Goal: Transaction & Acquisition: Purchase product/service

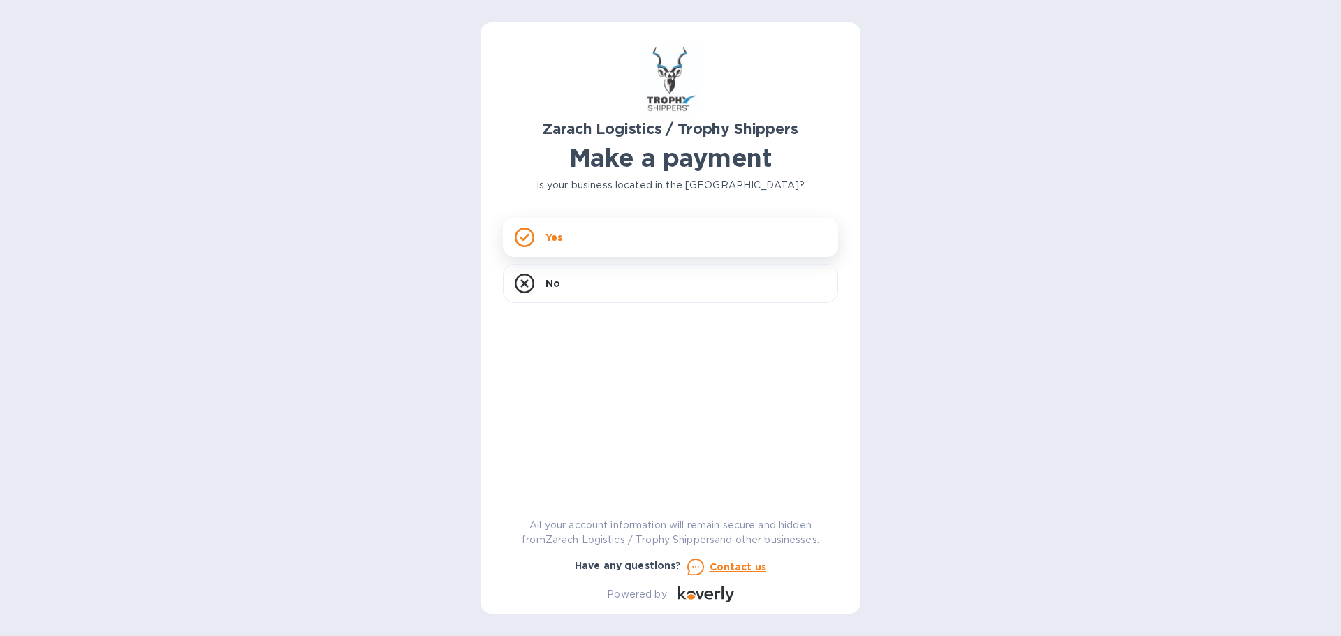
click at [683, 235] on div "Yes" at bounding box center [670, 237] width 335 height 39
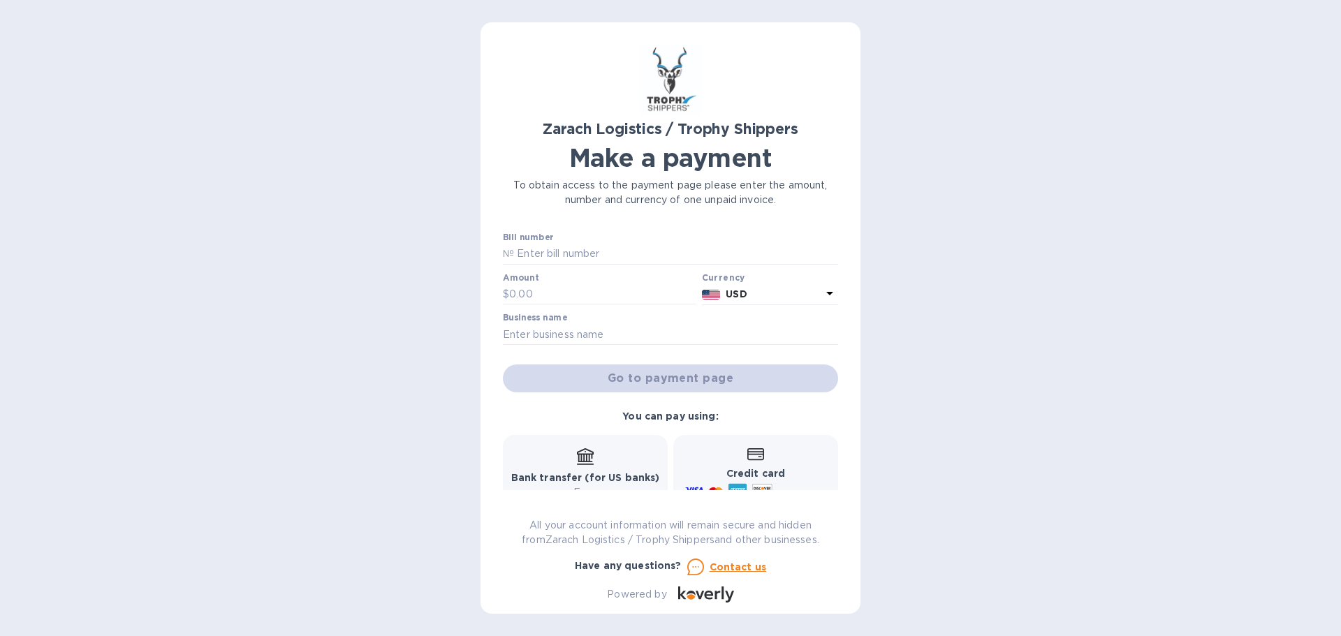
click at [623, 279] on div "Amount $" at bounding box center [599, 289] width 193 height 32
click at [527, 288] on input "text" at bounding box center [602, 294] width 187 height 21
click at [620, 337] on input "text" at bounding box center [670, 334] width 335 height 21
type input "[PERSON_NAME] Land & Livestock"
click at [582, 297] on input "text" at bounding box center [602, 294] width 187 height 21
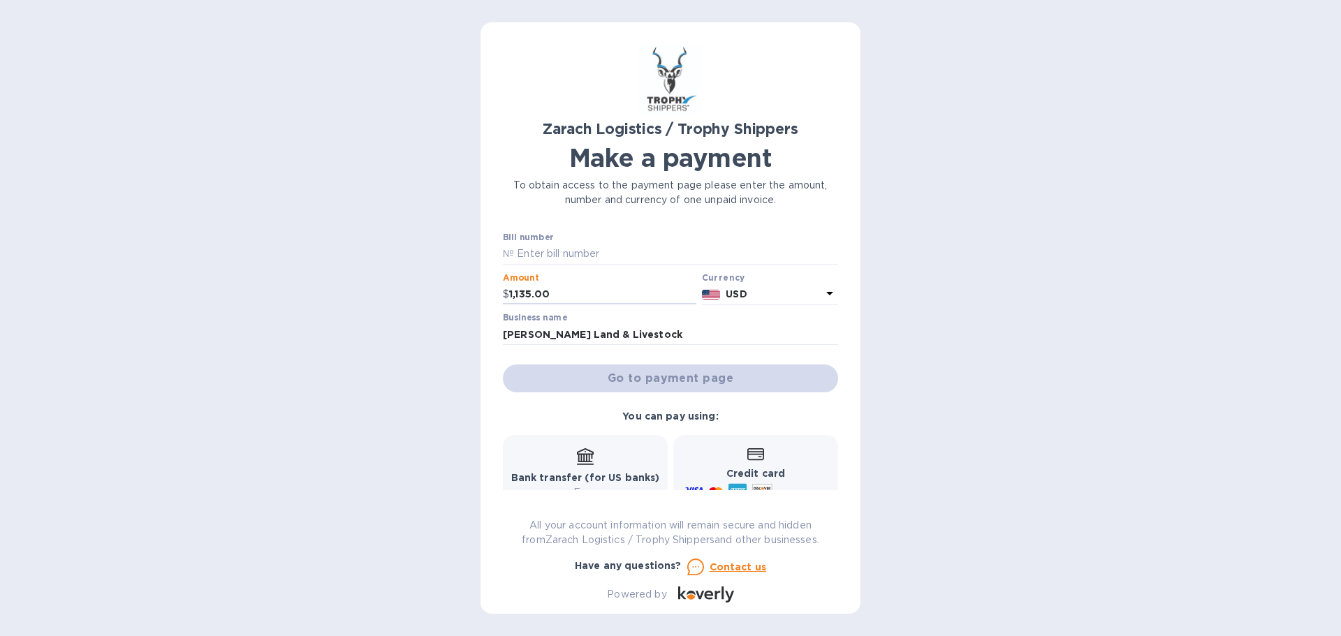
scroll to position [115, 0]
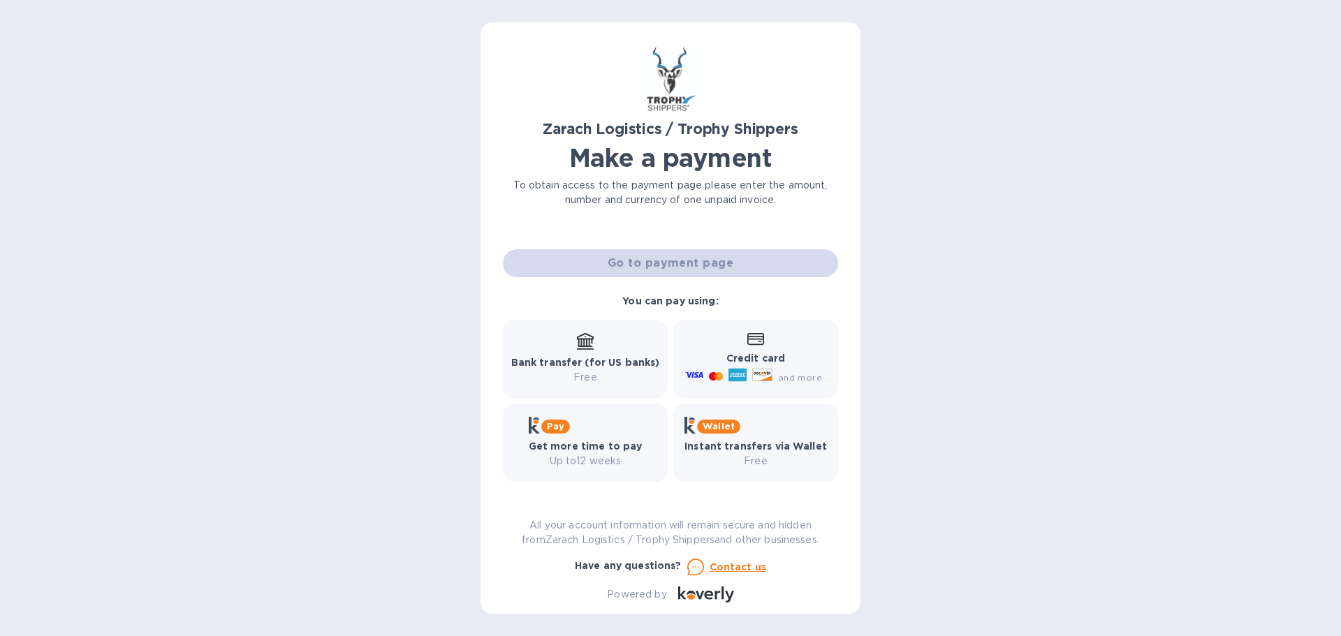
type input "1,135.00"
click at [747, 346] on icon at bounding box center [755, 339] width 17 height 13
click at [664, 264] on div "Go to payment page" at bounding box center [670, 264] width 341 height 34
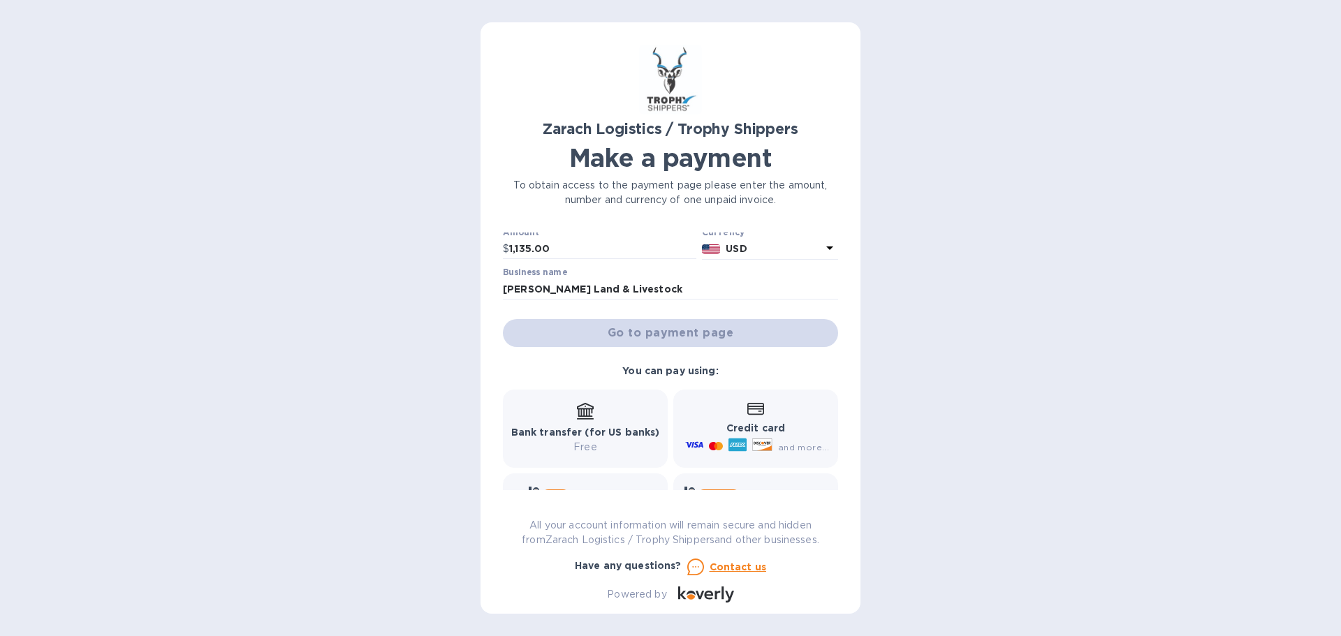
scroll to position [0, 0]
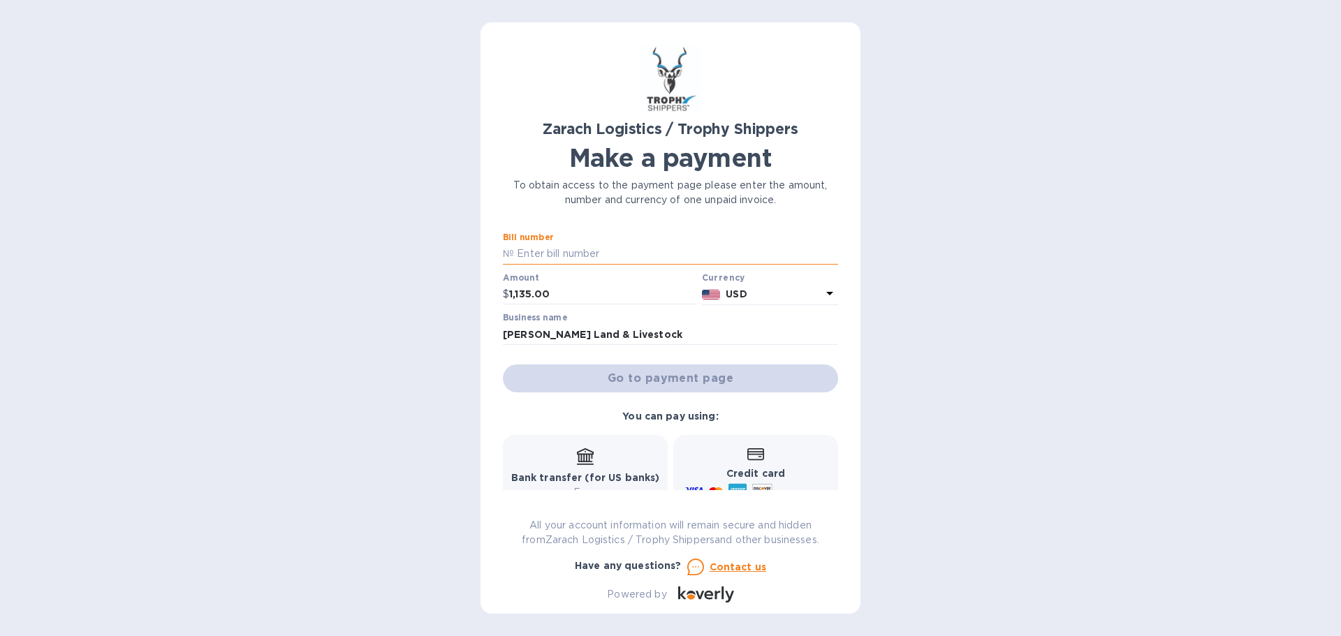
click at [627, 254] on input "text" at bounding box center [676, 254] width 324 height 21
click at [620, 244] on input "text" at bounding box center [676, 254] width 324 height 21
paste input "B00169255"
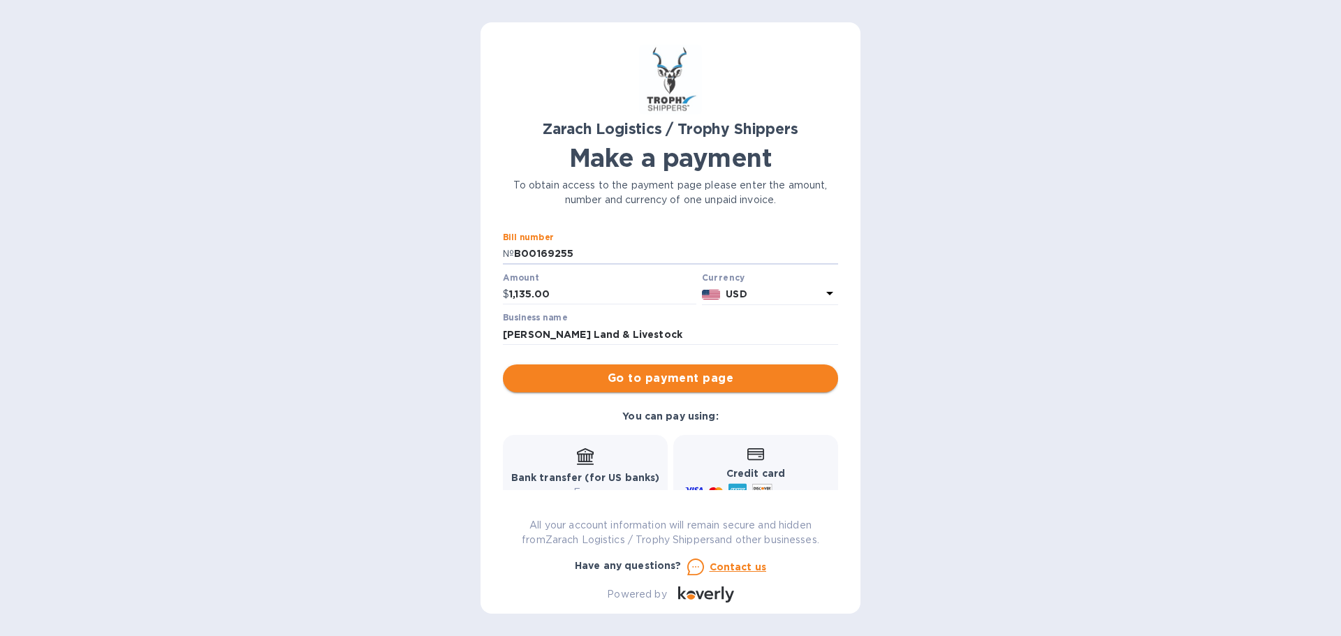
type input "B00169255"
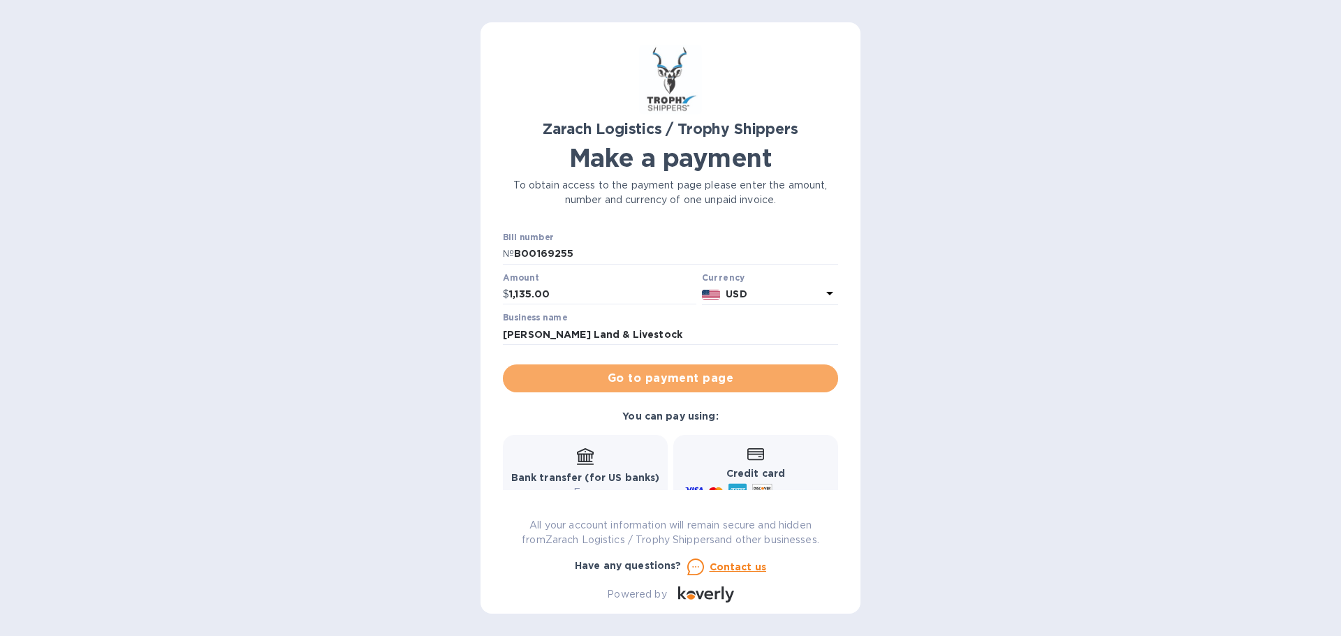
click at [684, 376] on span "Go to payment page" at bounding box center [670, 378] width 313 height 17
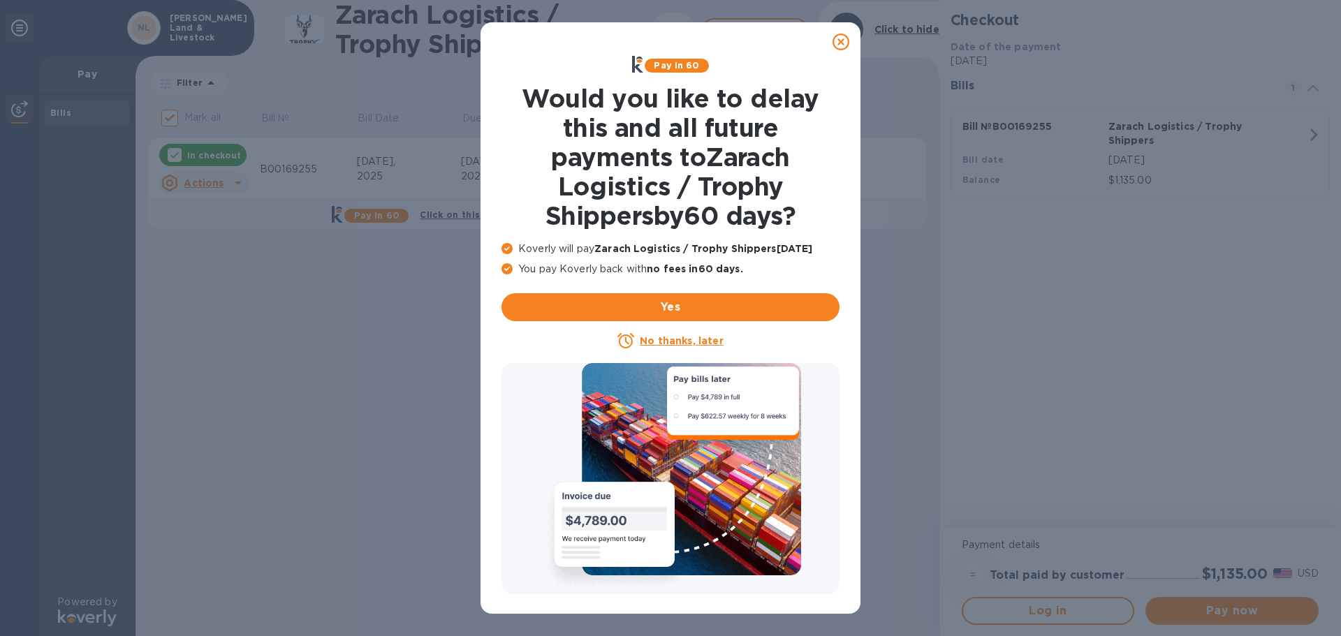
click at [654, 342] on u "No thanks, later" at bounding box center [681, 340] width 83 height 11
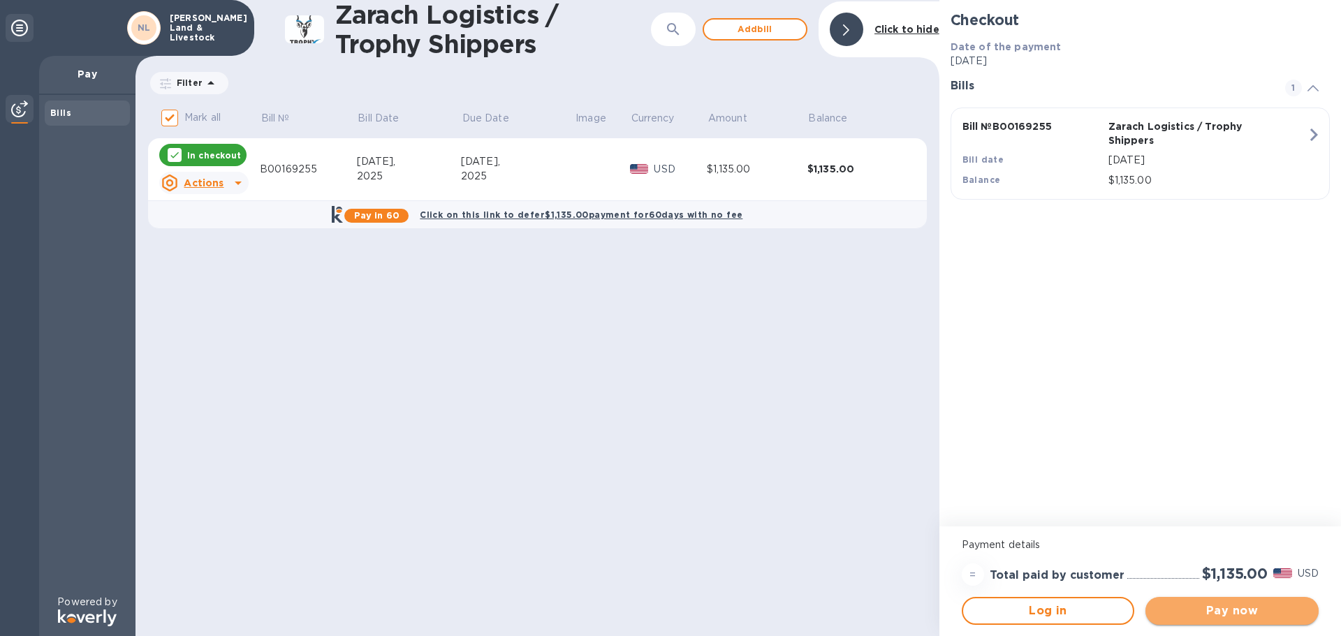
click at [1260, 615] on span "Pay now" at bounding box center [1232, 611] width 151 height 17
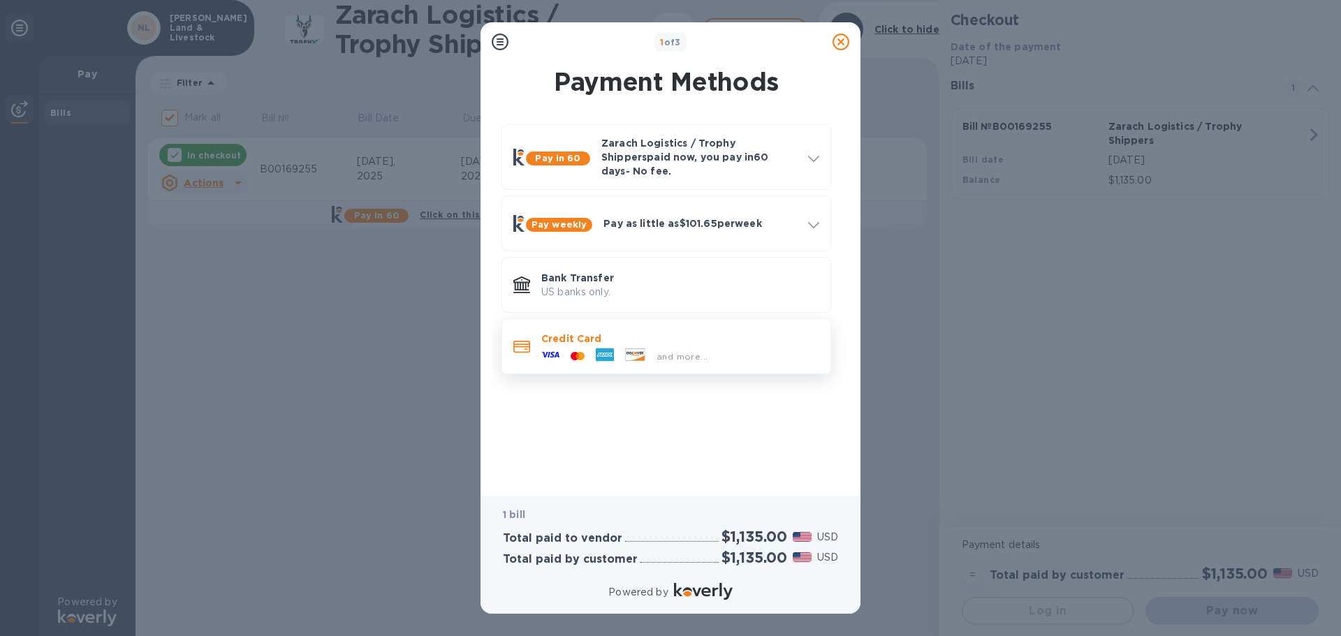
click at [803, 349] on div "and more..." at bounding box center [680, 353] width 278 height 15
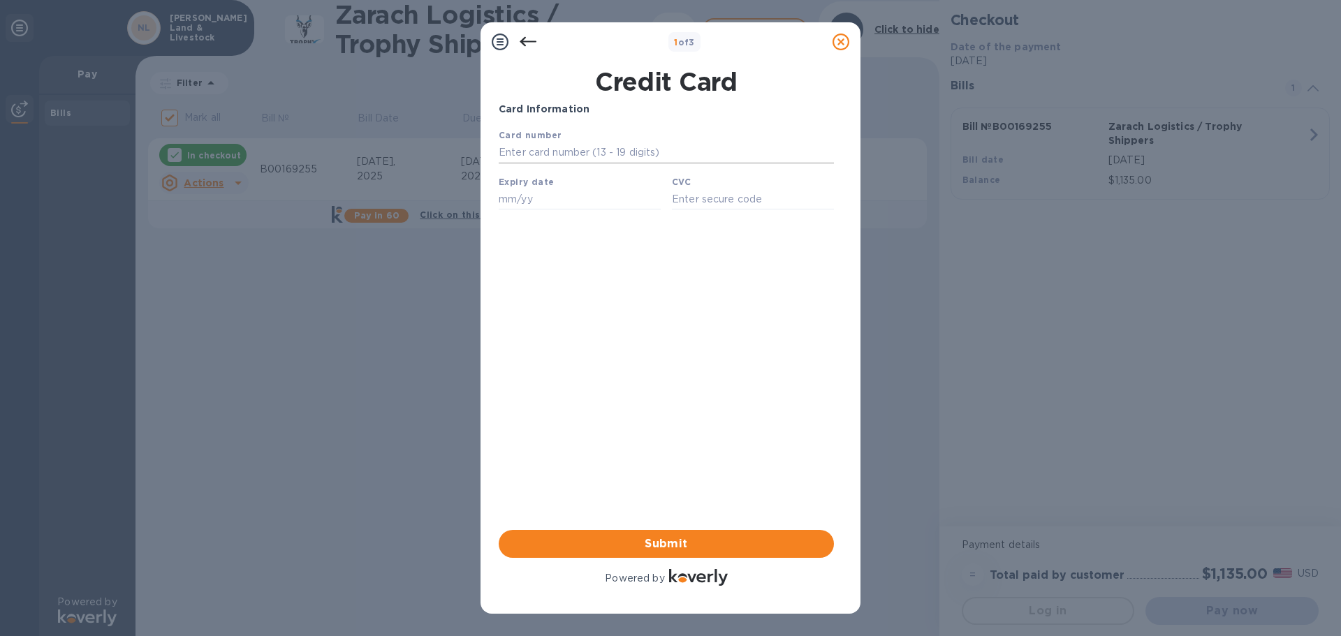
click at [649, 147] on input "text" at bounding box center [666, 152] width 335 height 21
type input "[CREDIT_CARD_NUMBER]"
type input "08/30"
type input "323"
click at [782, 539] on span "Submit" at bounding box center [666, 544] width 313 height 17
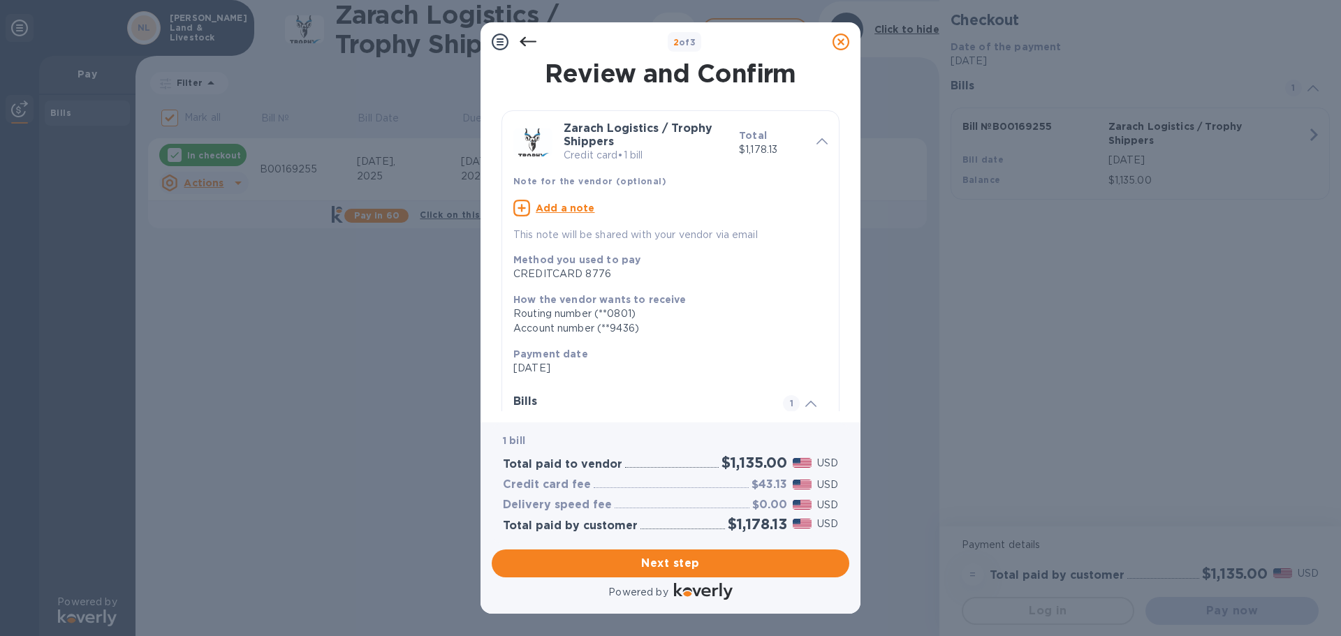
click at [564, 205] on u "Add a note" at bounding box center [565, 208] width 59 height 11
click at [566, 211] on textarea at bounding box center [659, 210] width 292 height 12
paste textarea "B00169255"
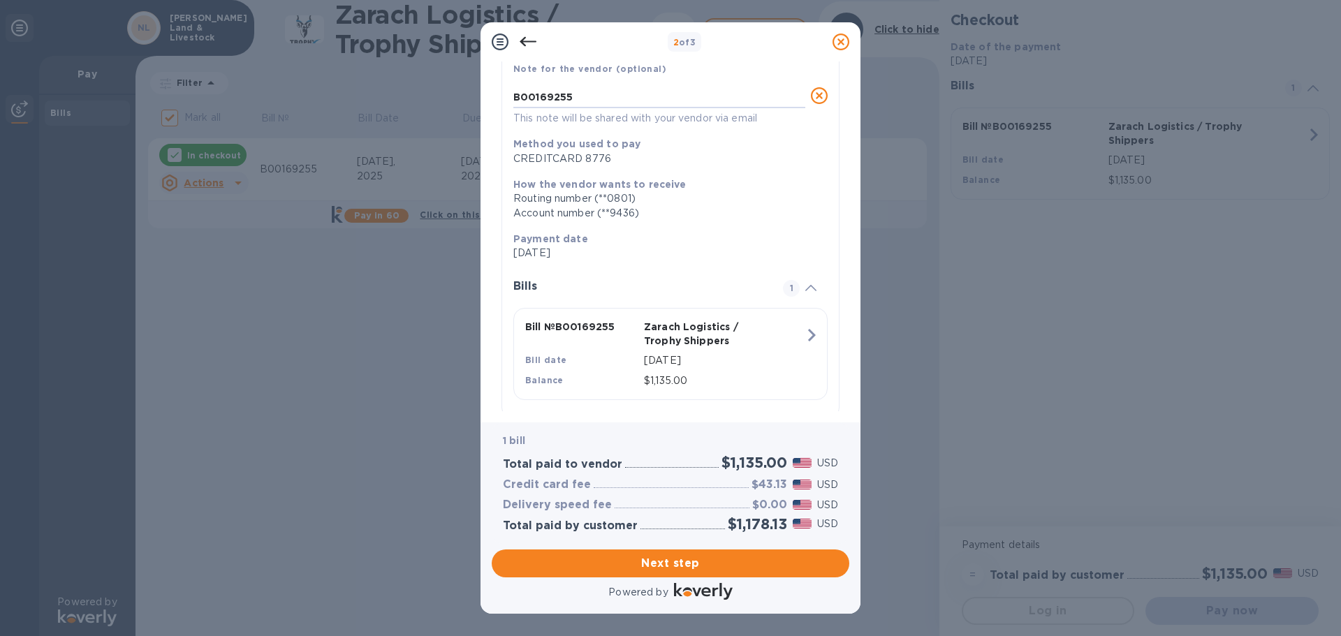
scroll to position [137, 0]
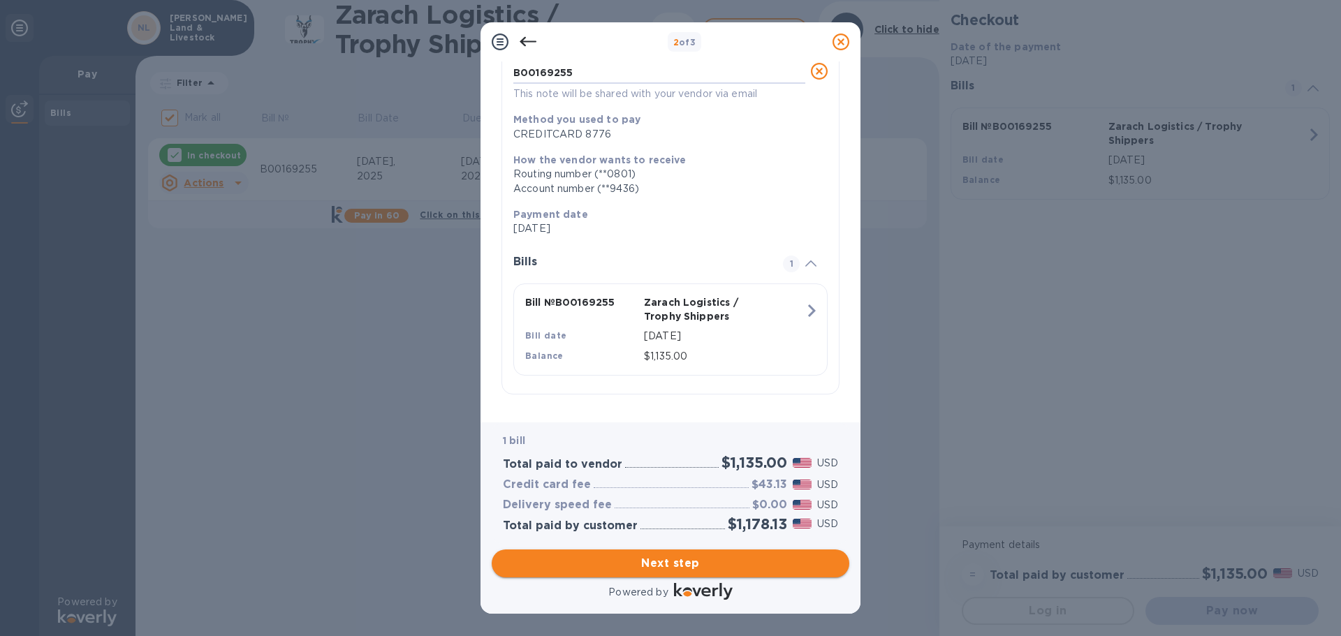
type textarea "B00169255"
click at [721, 553] on button "Next step" at bounding box center [671, 564] width 358 height 28
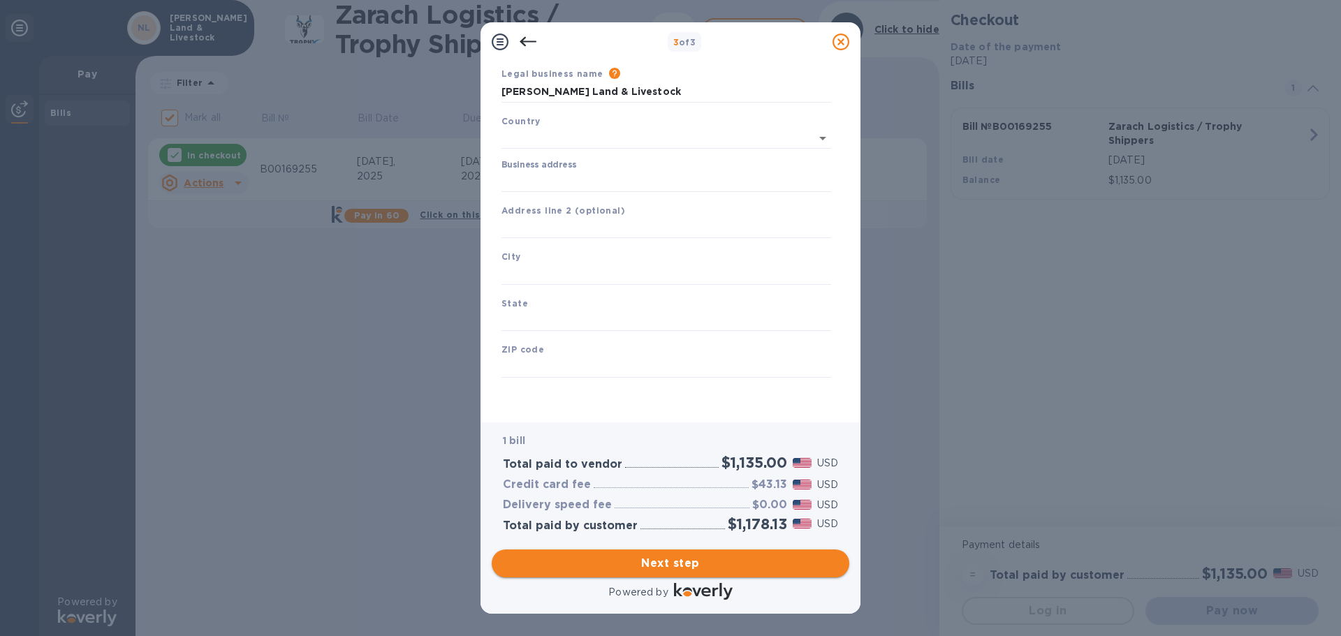
type input "[GEOGRAPHIC_DATA]"
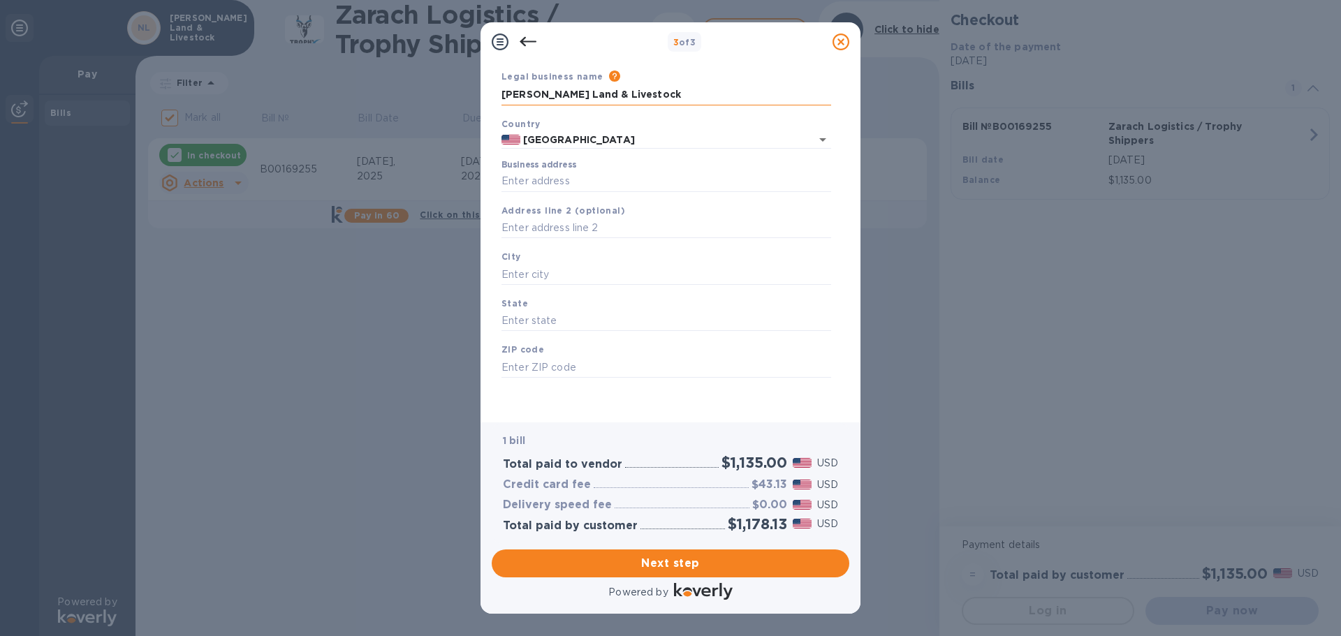
click at [662, 90] on input "[PERSON_NAME] Land & Livestock" at bounding box center [667, 95] width 330 height 21
drag, startPoint x: 662, startPoint y: 91, endPoint x: 419, endPoint y: 102, distance: 243.3
click at [422, 101] on div "3 of 3 Business Information Legal business name Please provide the legal name t…" at bounding box center [670, 318] width 1341 height 636
type input "[PERSON_NAME]"
click at [606, 175] on input "Business address" at bounding box center [667, 181] width 330 height 21
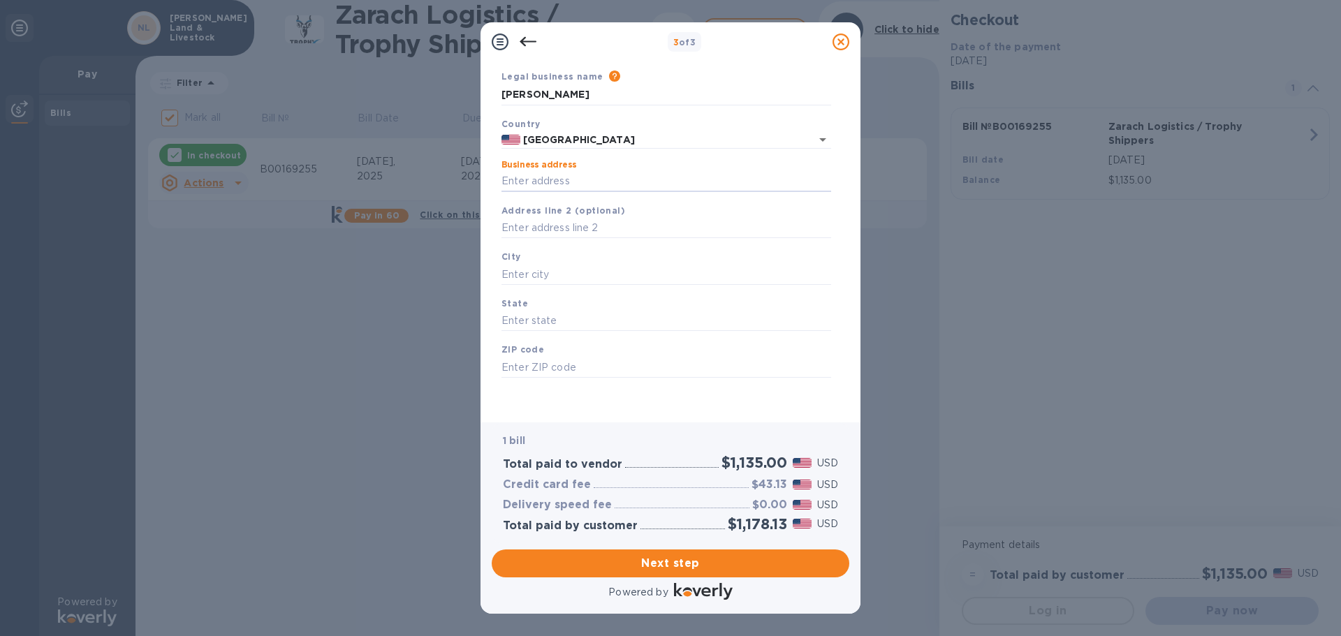
type input "[STREET_ADDRESS]"
click at [625, 219] on input "text" at bounding box center [667, 228] width 330 height 21
click at [561, 268] on input "text" at bounding box center [667, 274] width 330 height 21
type input "[GEOGRAPHIC_DATA]"
type input "CO"
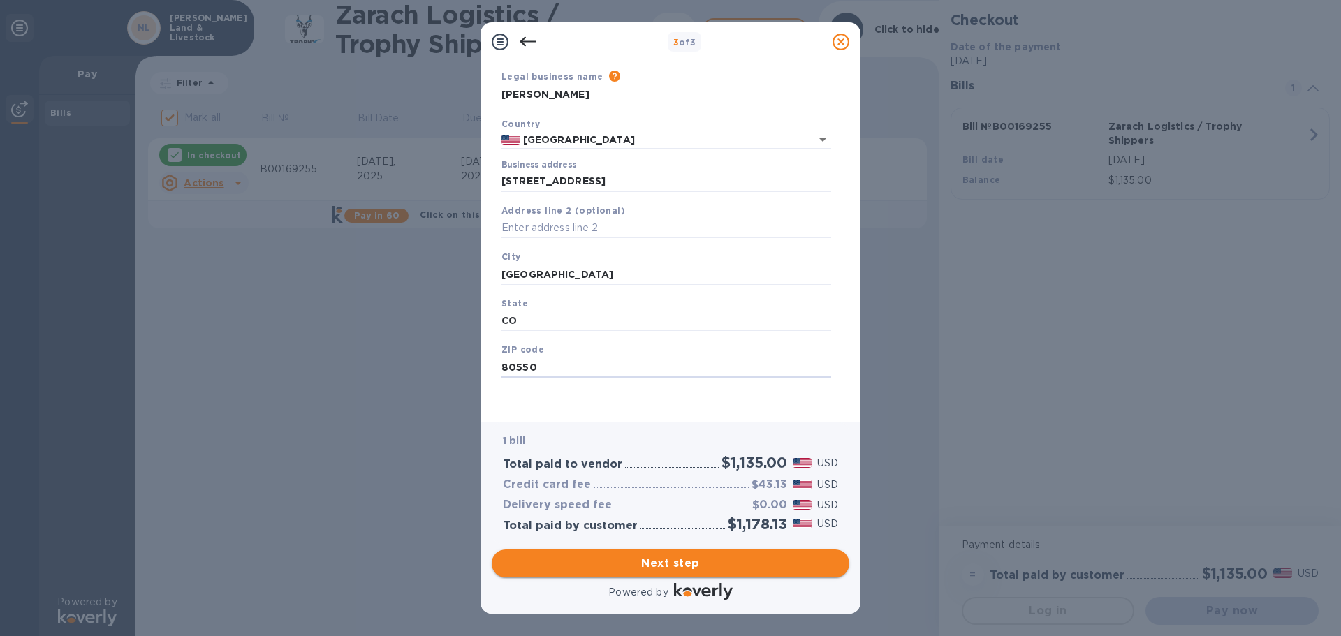
type input "80550"
click at [629, 559] on span "Next step" at bounding box center [670, 563] width 335 height 17
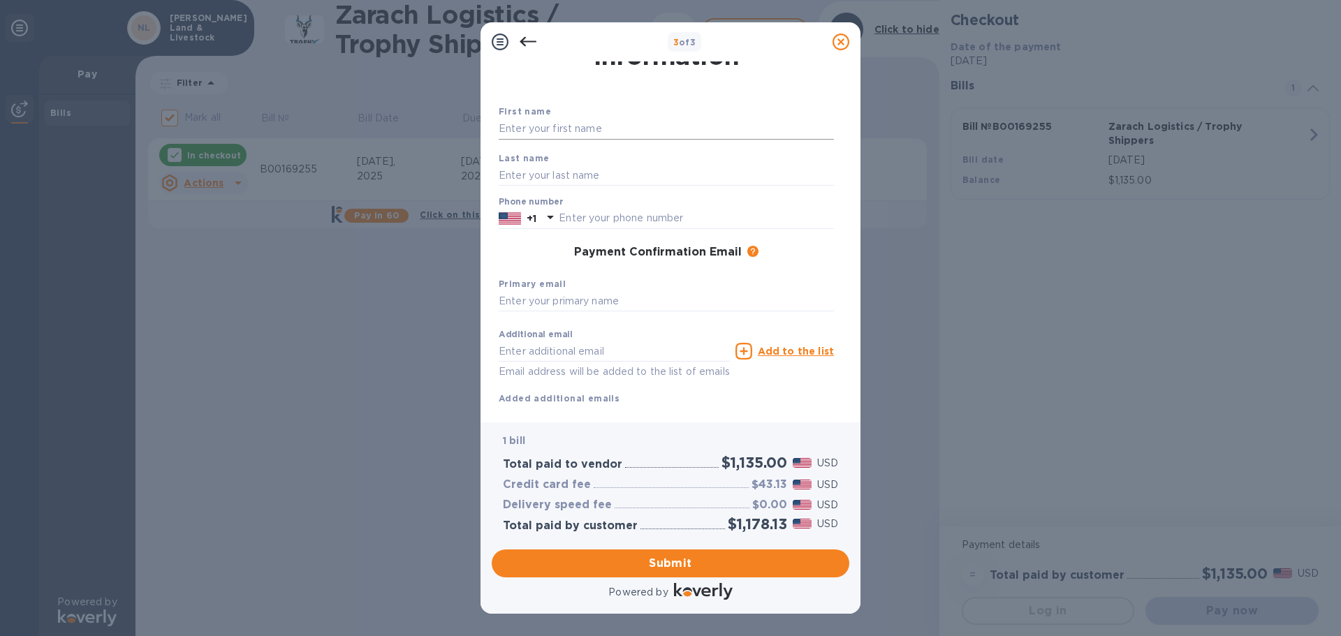
click at [585, 132] on input "text" at bounding box center [666, 129] width 335 height 21
type input "[PERSON_NAME]"
type input "3039096491"
type input "[EMAIL_ADDRESS][DOMAIN_NAME]"
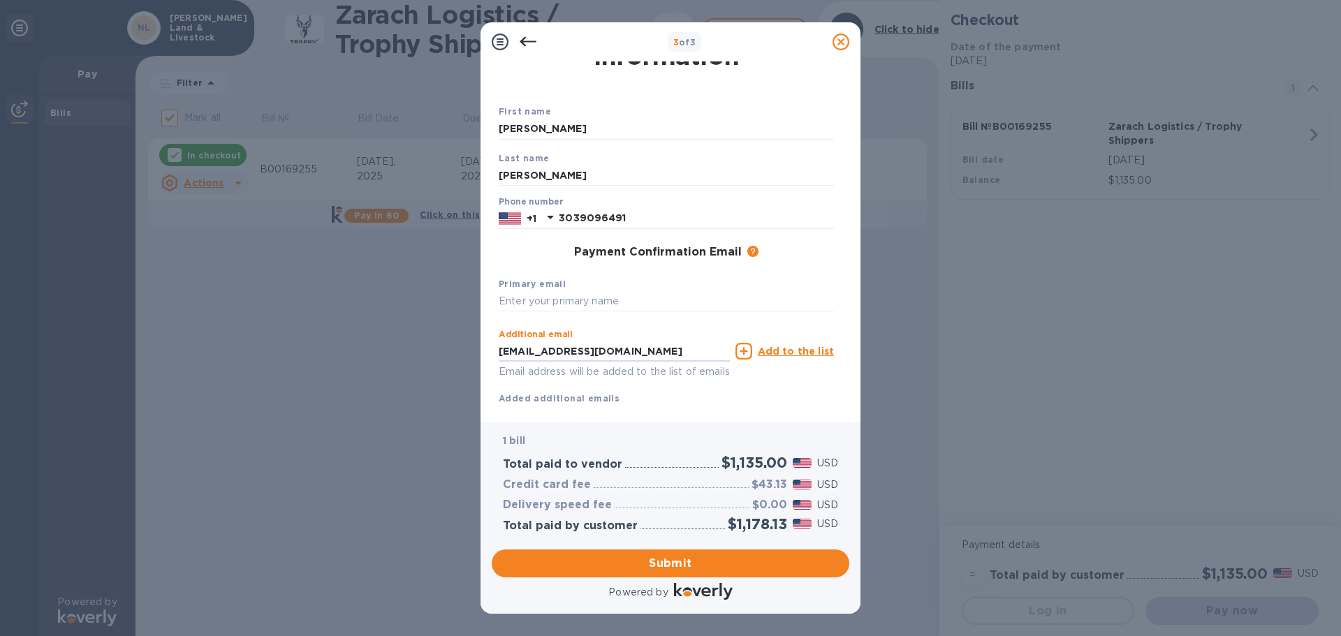
drag, startPoint x: 648, startPoint y: 351, endPoint x: 0, endPoint y: 389, distance: 648.6
click at [0, 389] on div "3 of 3 Payment Contact Information First name [PERSON_NAME] Last name [PERSON_N…" at bounding box center [670, 318] width 1341 height 636
click at [592, 303] on input "text" at bounding box center [666, 301] width 335 height 21
click at [592, 298] on input "text" at bounding box center [666, 301] width 335 height 21
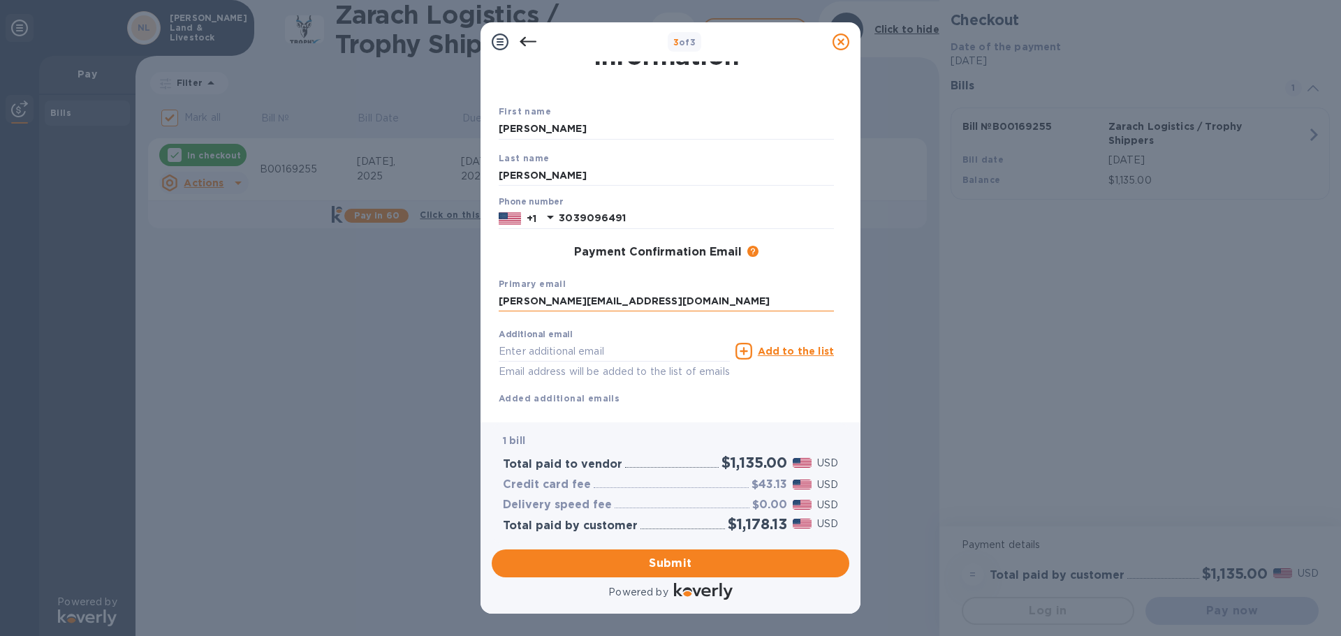
type input "[PERSON_NAME][EMAIL_ADDRESS][DOMAIN_NAME]"
type input "[EMAIL_ADDRESS][DOMAIN_NAME]"
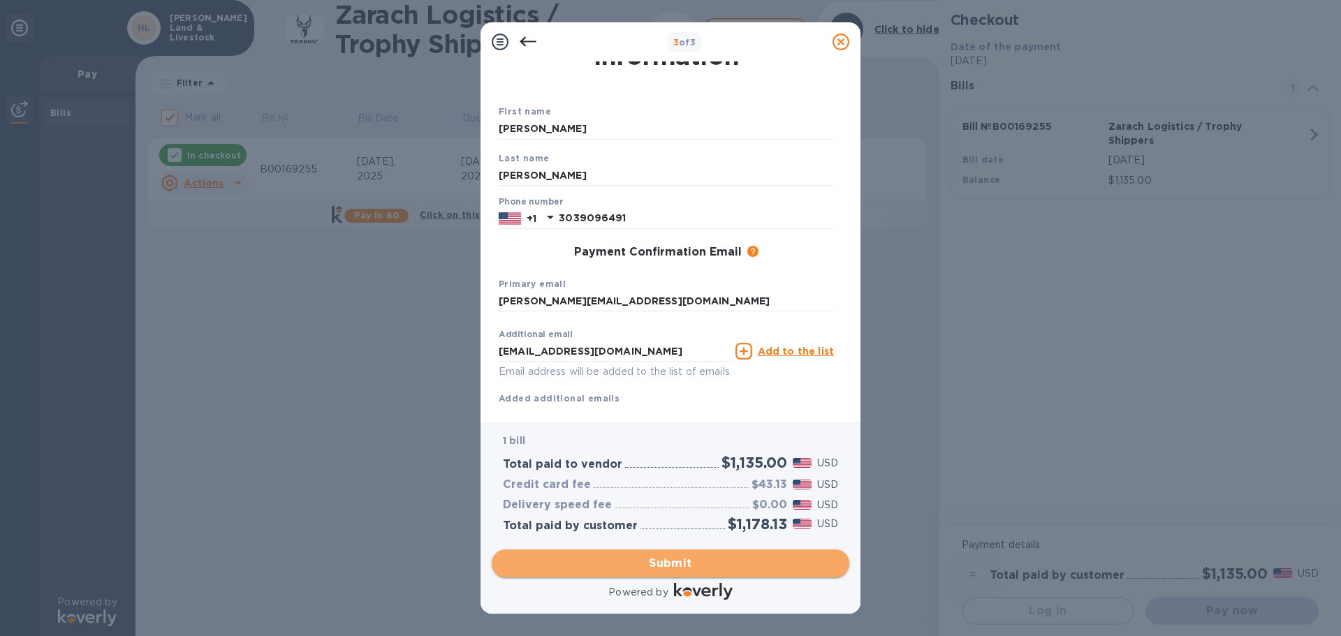
drag, startPoint x: 740, startPoint y: 564, endPoint x: 731, endPoint y: 558, distance: 11.6
click at [740, 563] on span "Submit" at bounding box center [670, 563] width 335 height 17
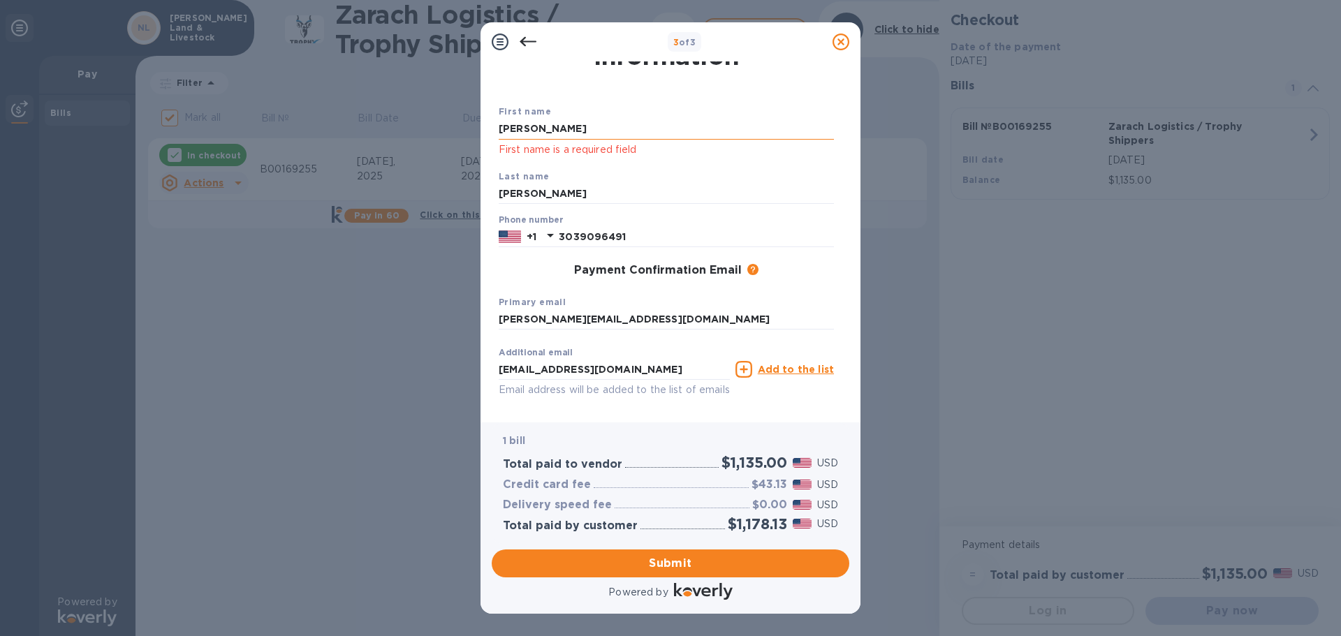
click at [549, 138] on input "[PERSON_NAME]" at bounding box center [666, 129] width 335 height 21
click at [589, 191] on input "[PERSON_NAME]" at bounding box center [666, 194] width 335 height 21
click at [703, 564] on span "Submit" at bounding box center [670, 563] width 335 height 17
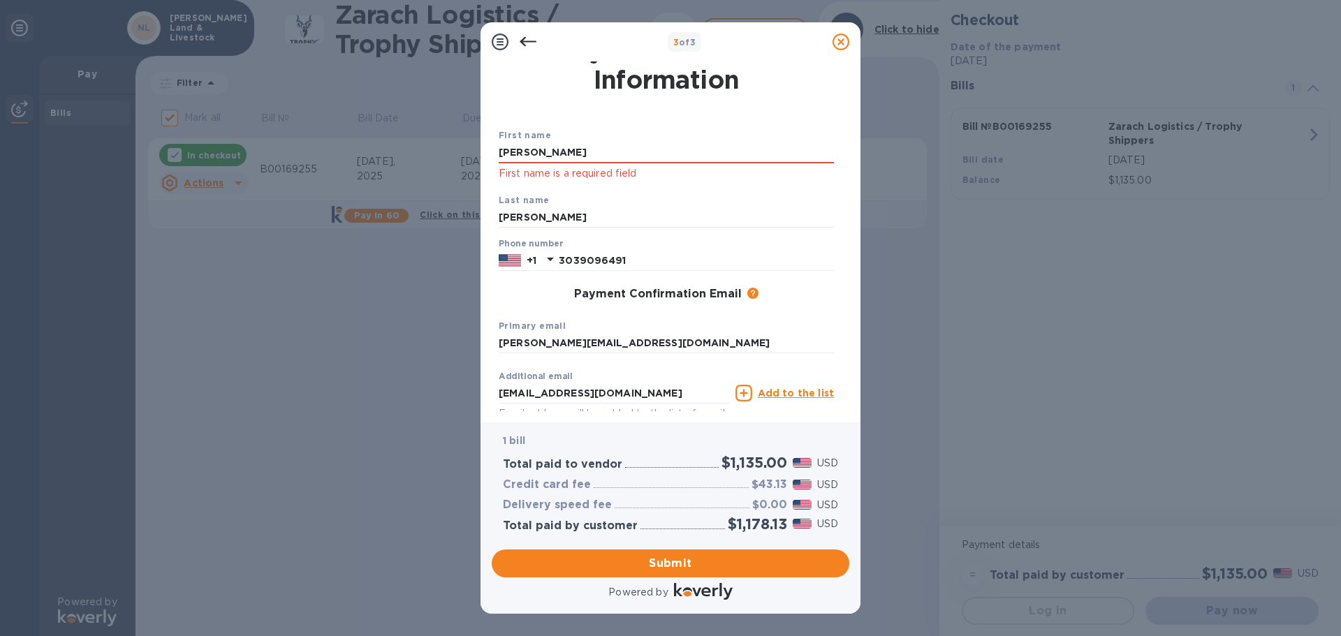
scroll to position [0, 0]
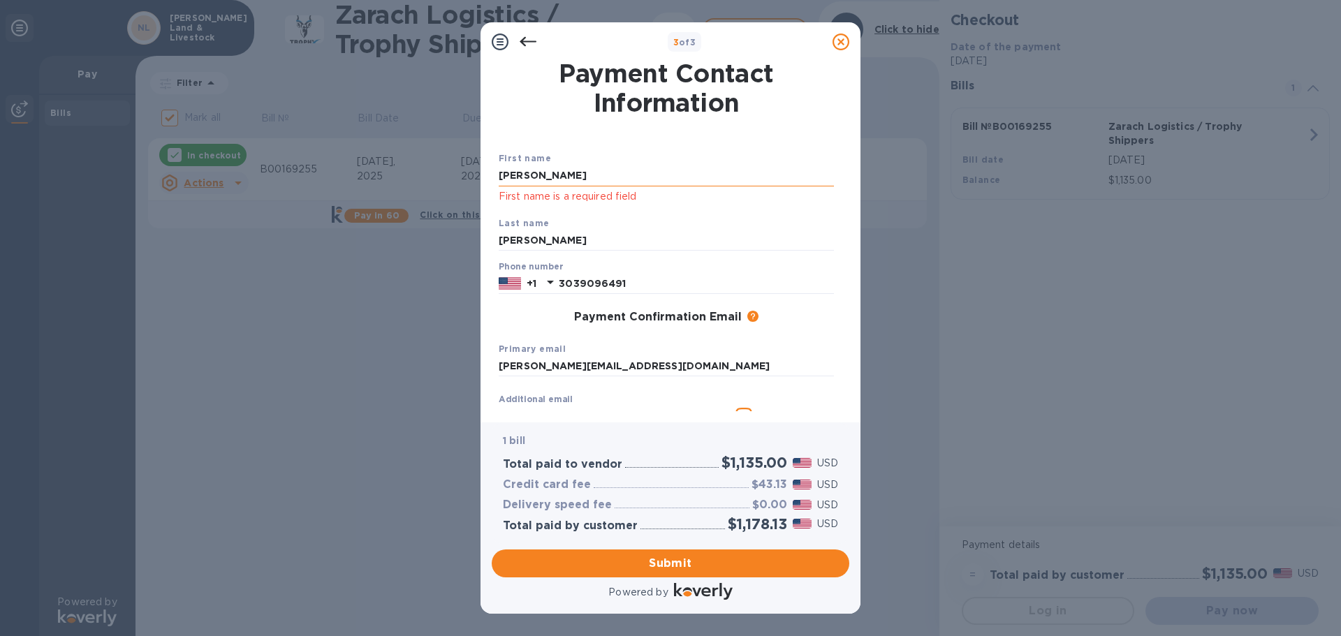
click at [492, 550] on button "Submit" at bounding box center [671, 564] width 358 height 28
click at [651, 177] on input "[PERSON_NAME]" at bounding box center [666, 176] width 335 height 21
click at [654, 174] on input "[PERSON_NAME]" at bounding box center [666, 176] width 335 height 21
type input "[PERSON_NAME]"
click at [580, 239] on input "[PERSON_NAME]" at bounding box center [666, 241] width 335 height 21
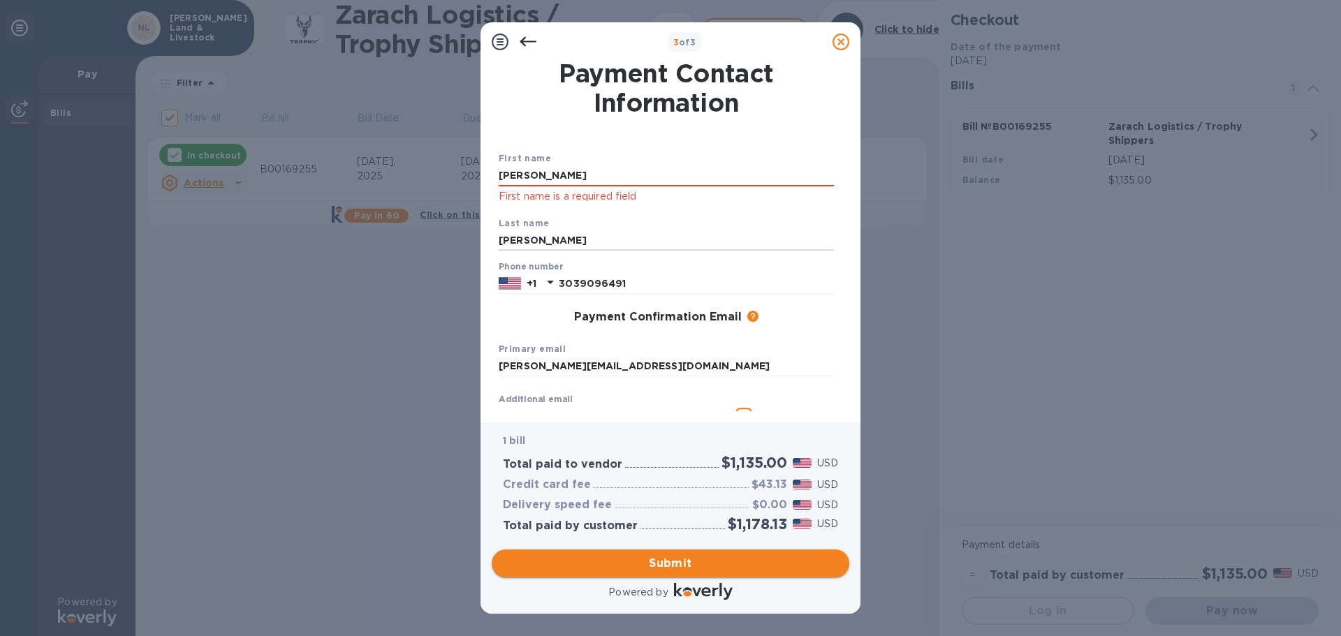
click at [745, 557] on span "Submit" at bounding box center [670, 563] width 335 height 17
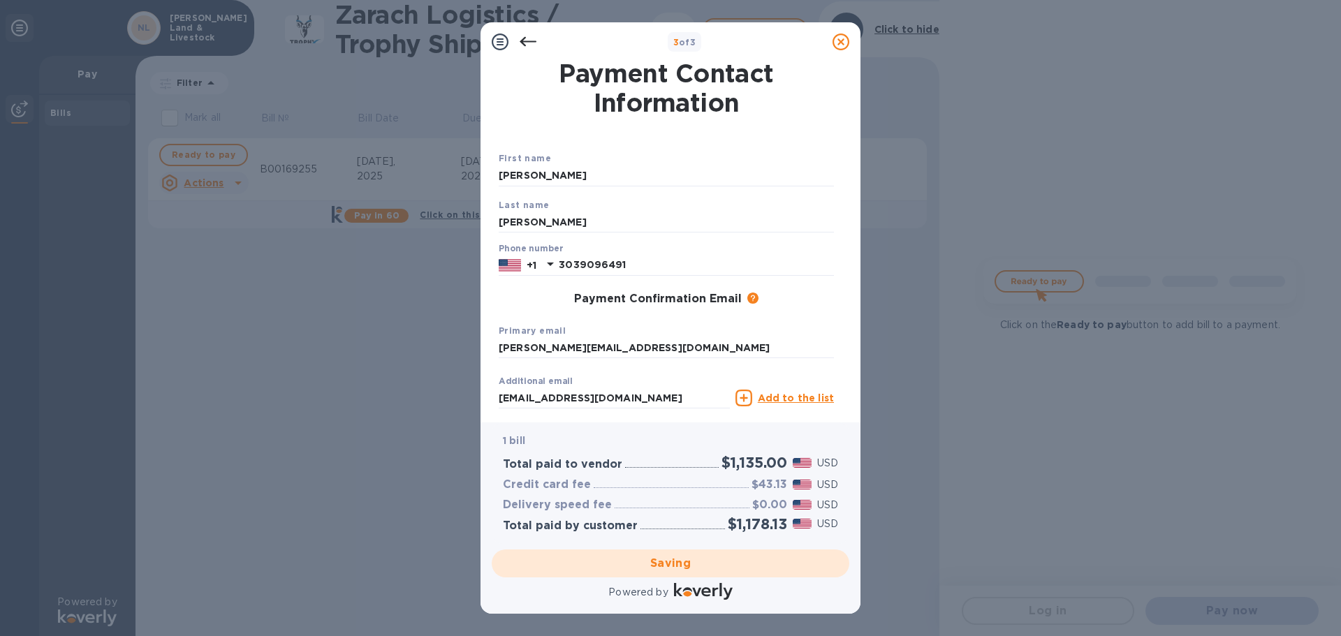
checkbox input "false"
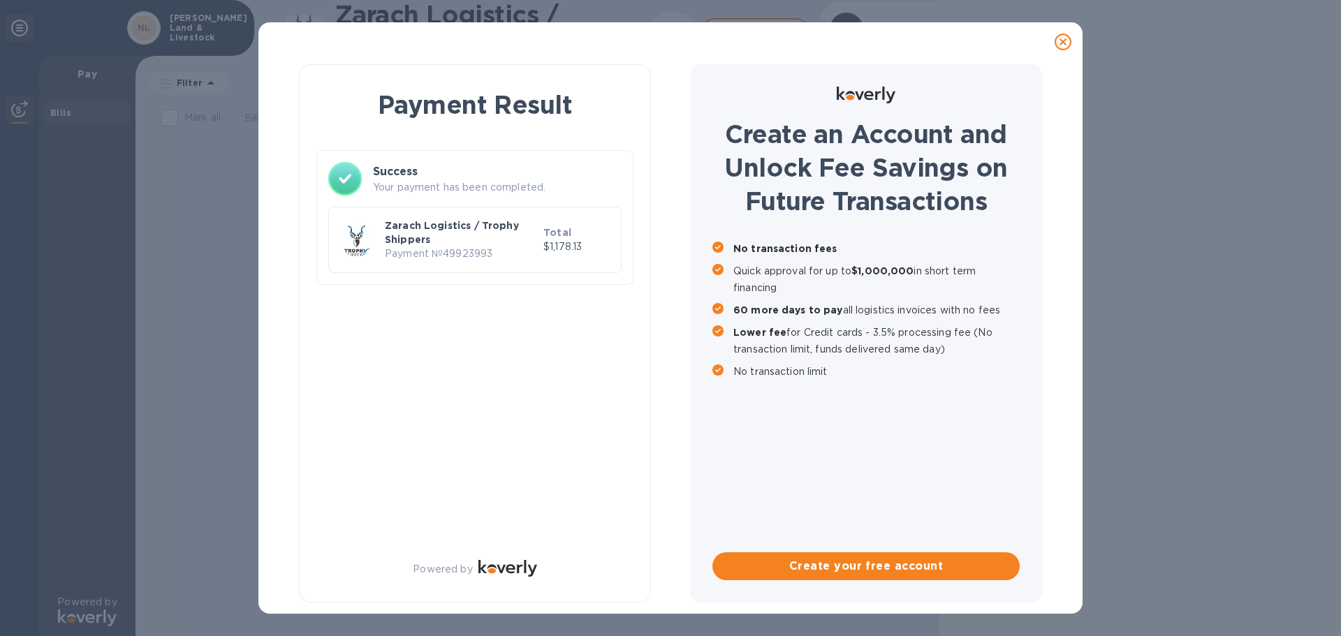
click at [644, 485] on div "Payment Result Success Your payment has been completed. Zarach Logistics / Trop…" at bounding box center [475, 333] width 352 height 539
click at [395, 245] on p "Zarach Logistics / Trophy Shippers" at bounding box center [461, 233] width 153 height 28
click at [537, 135] on div "Payment Result Success Your payment has been completed. Zarach Logistics / Trop…" at bounding box center [474, 189] width 317 height 214
click at [1066, 52] on div at bounding box center [1063, 42] width 28 height 28
